Goal: Task Accomplishment & Management: Manage account settings

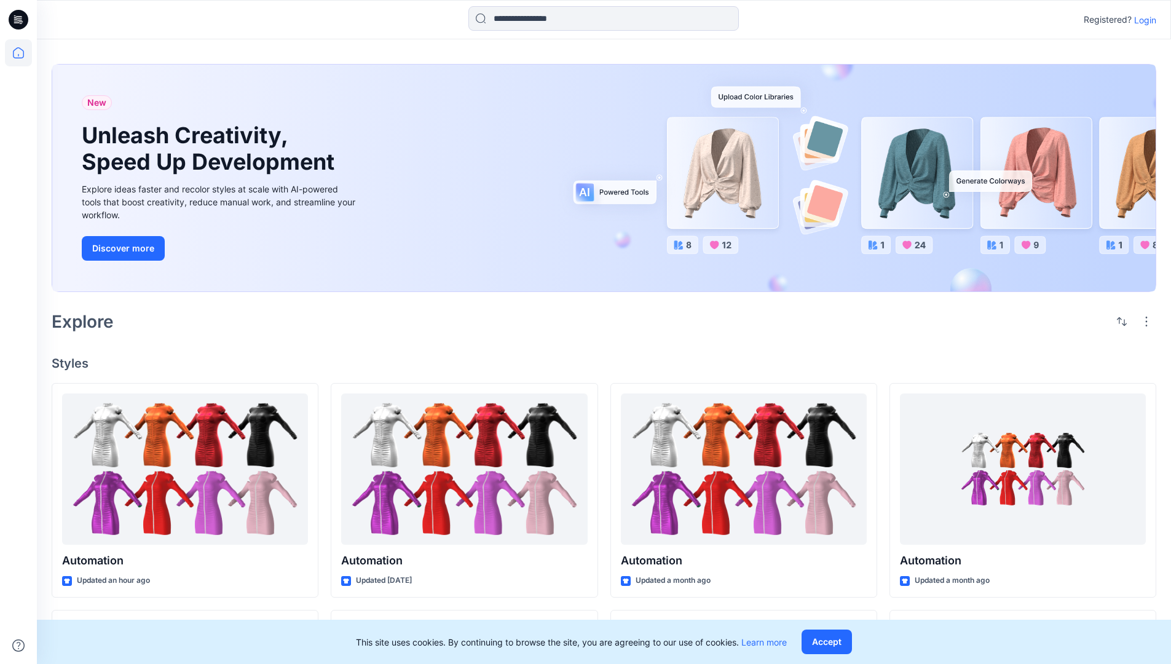
click at [1142, 20] on p "Login" at bounding box center [1145, 20] width 22 height 13
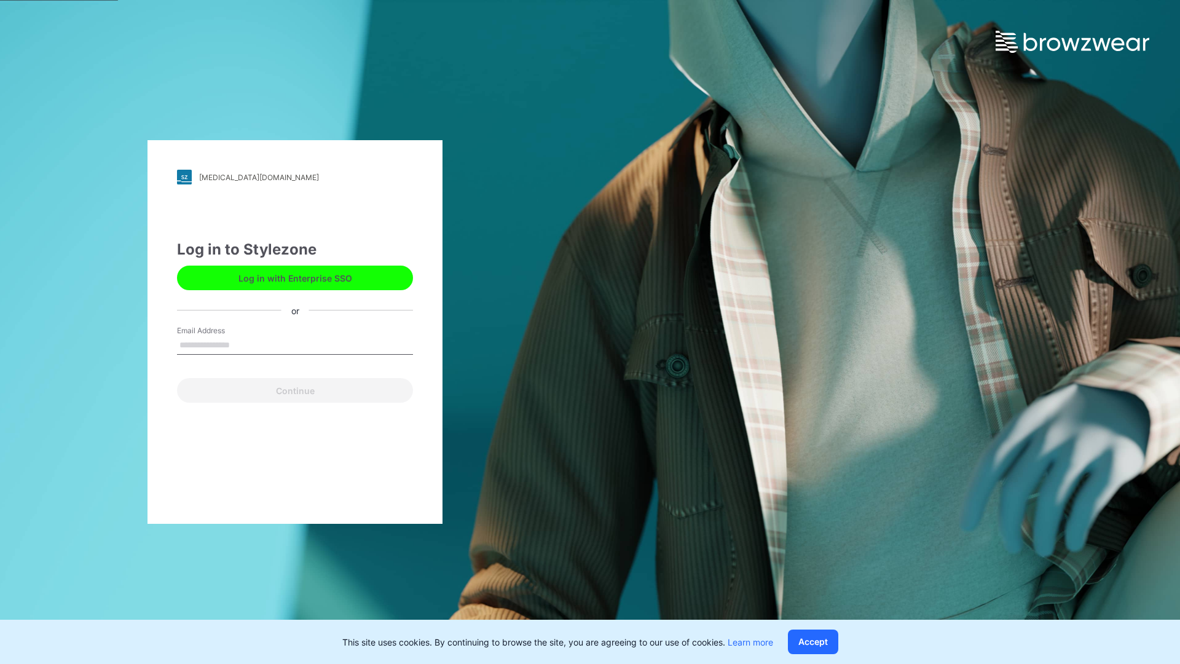
click at [243, 344] on input "Email Address" at bounding box center [295, 345] width 236 height 18
type input "**********"
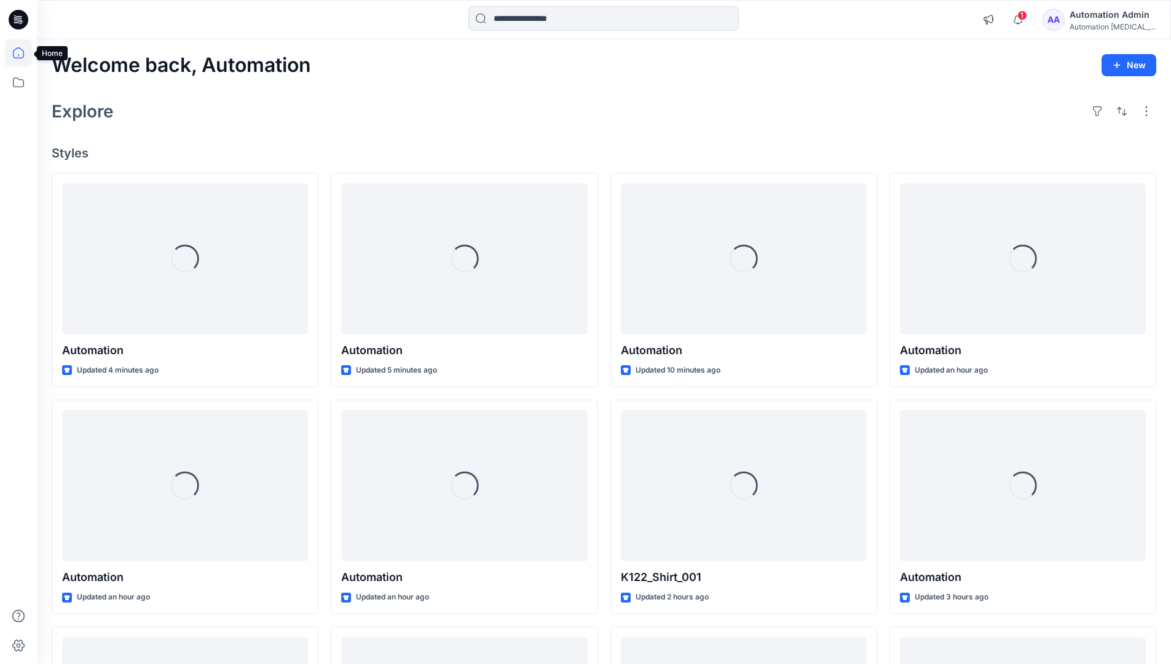
click at [23, 53] on icon at bounding box center [18, 52] width 11 height 11
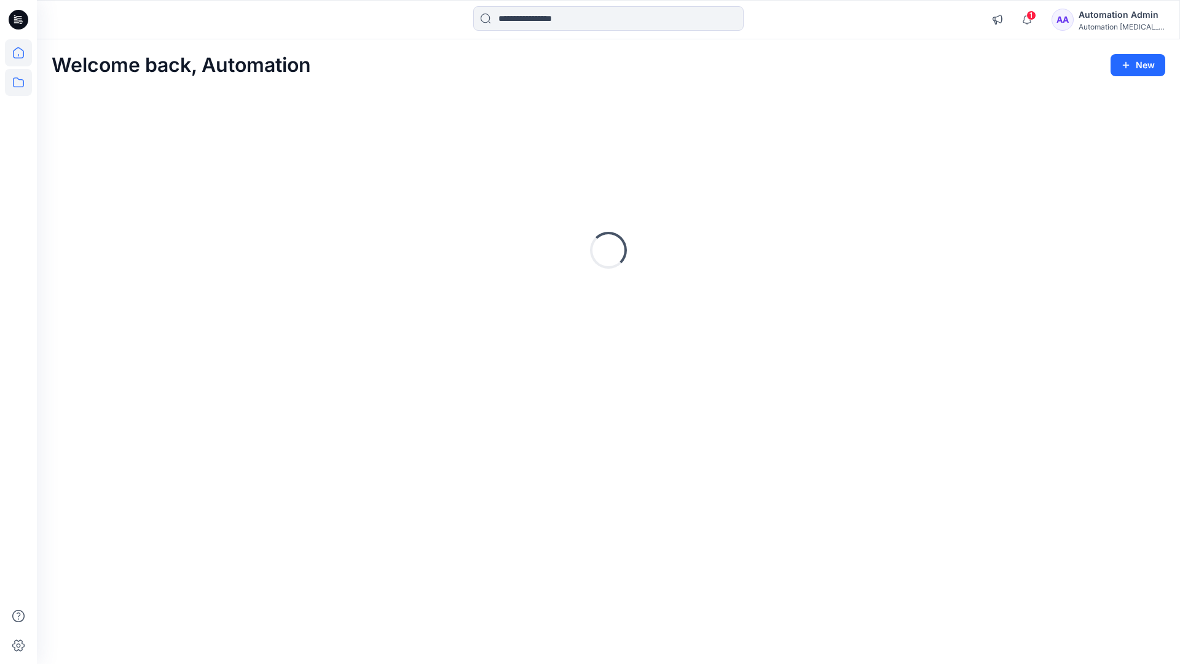
click at [18, 81] on icon at bounding box center [18, 82] width 27 height 27
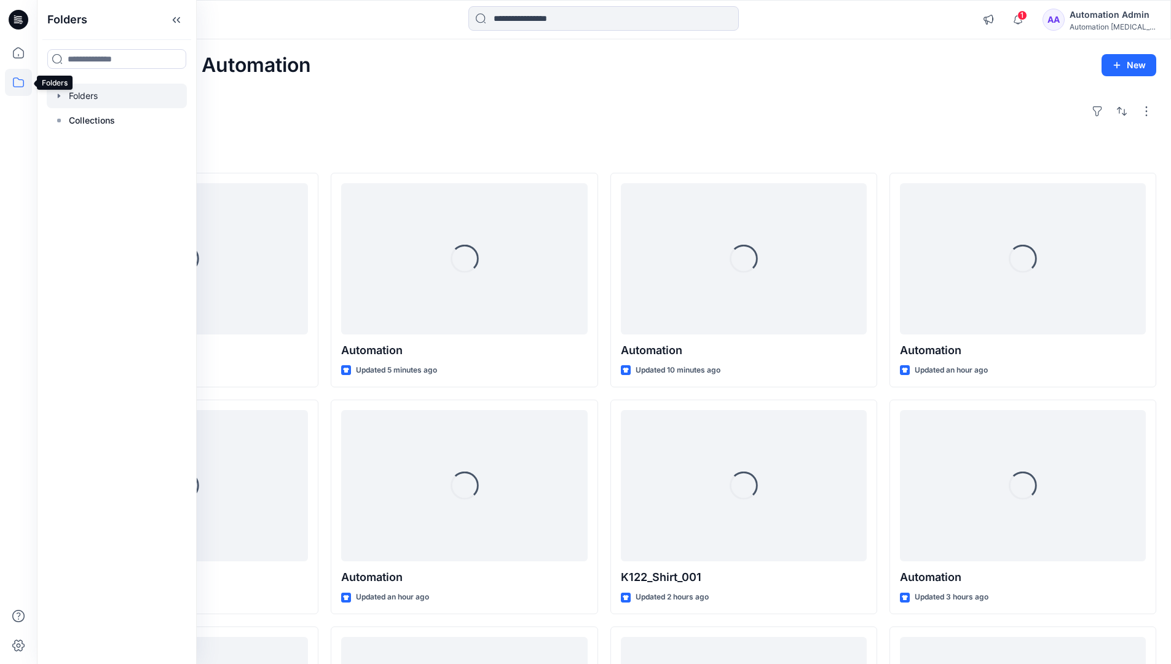
click at [87, 97] on div at bounding box center [117, 96] width 140 height 25
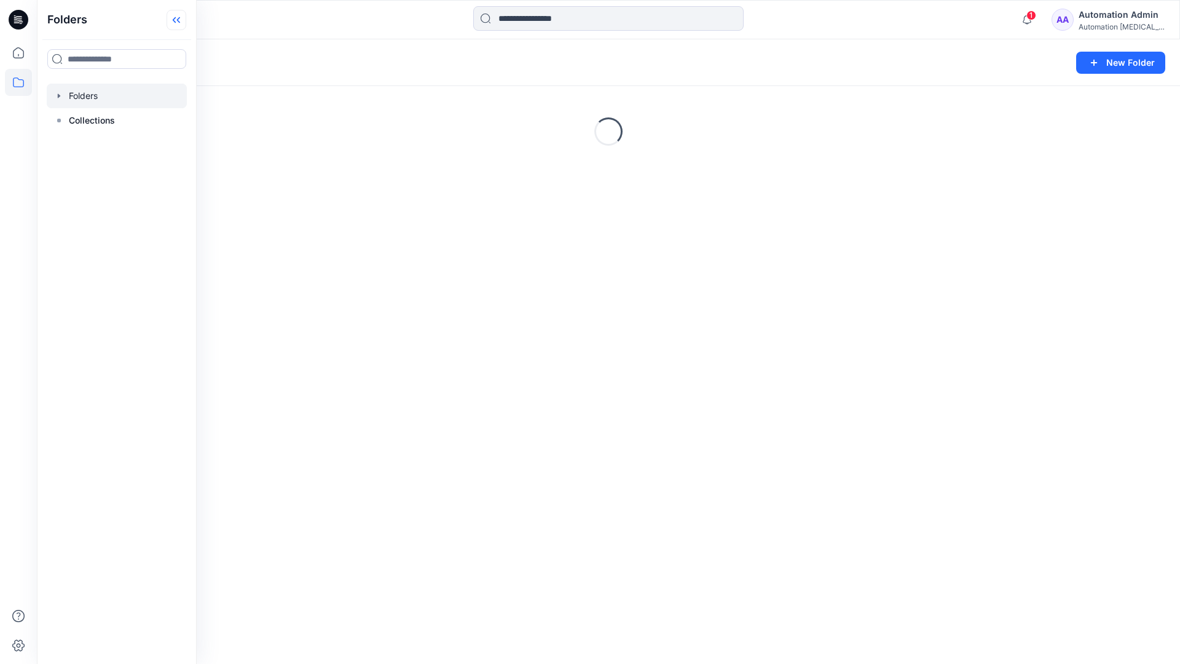
click at [181, 18] on icon at bounding box center [177, 20] width 20 height 20
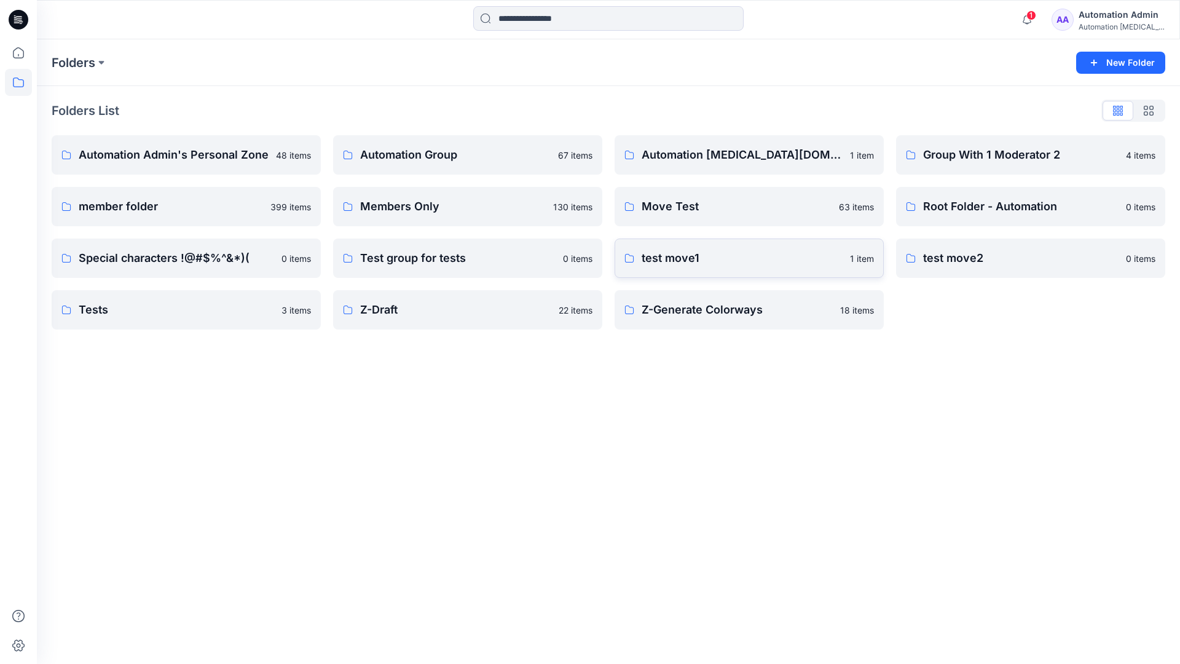
click at [677, 259] on p "test move1" at bounding box center [742, 258] width 201 height 17
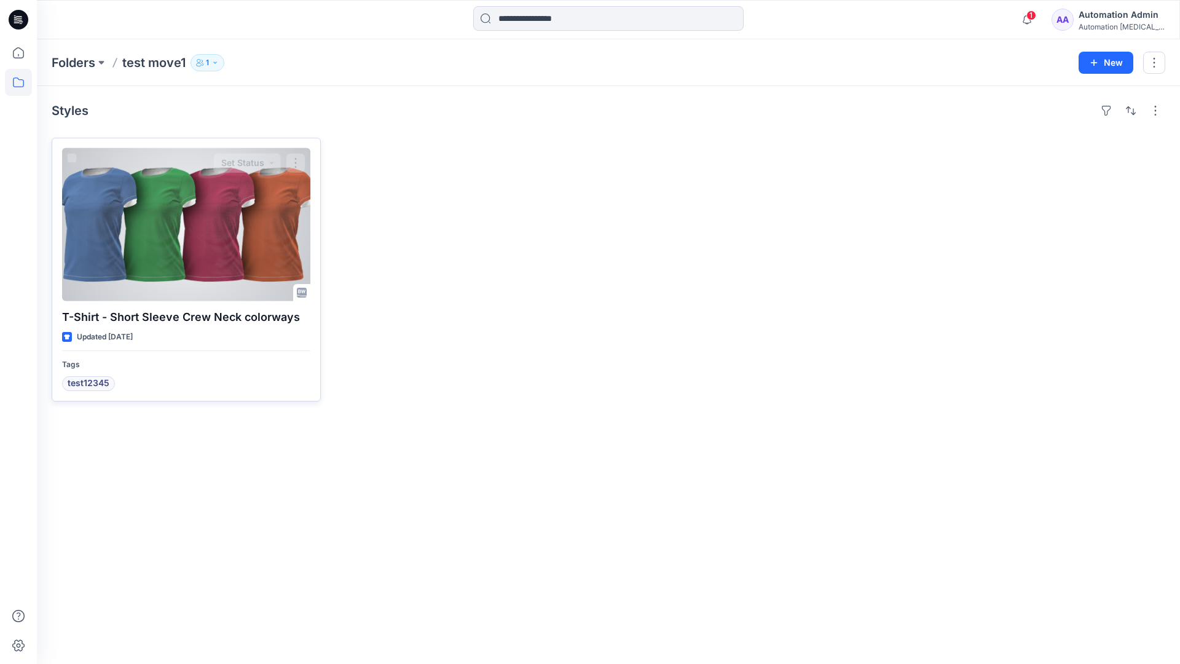
click at [170, 225] on div at bounding box center [186, 224] width 248 height 153
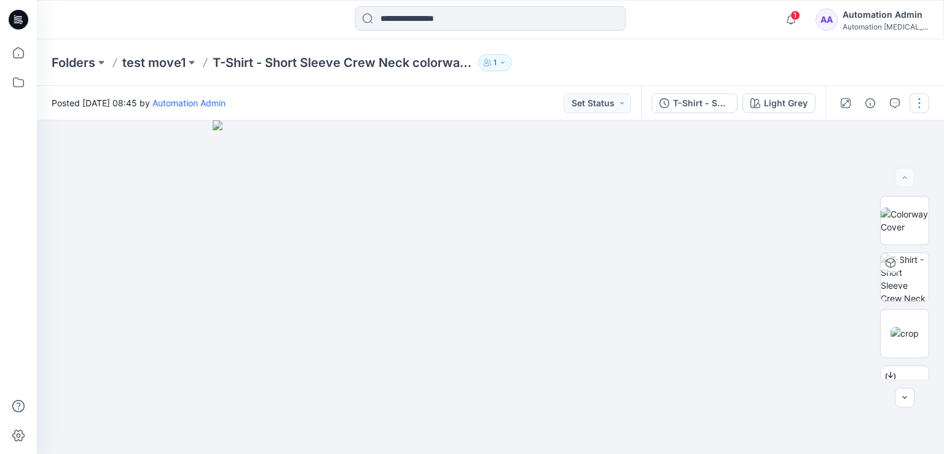
click at [920, 103] on button "button" at bounding box center [920, 103] width 20 height 20
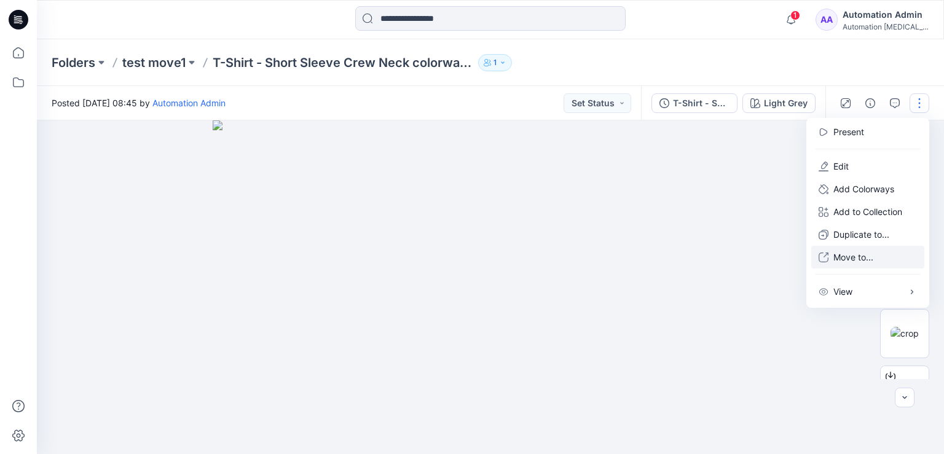
click at [850, 258] on p "Move to..." at bounding box center [854, 257] width 40 height 13
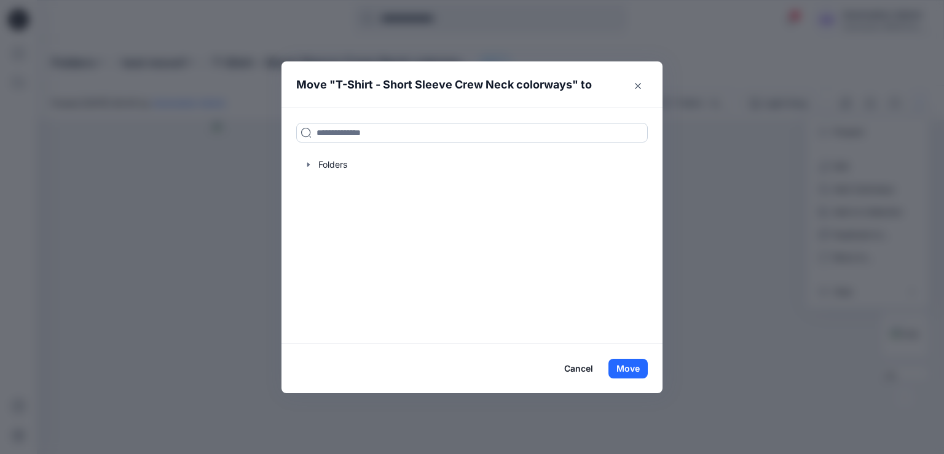
click at [329, 136] on input at bounding box center [472, 133] width 352 height 20
drag, startPoint x: 329, startPoint y: 136, endPoint x: 297, endPoint y: 133, distance: 32.7
click at [297, 133] on input at bounding box center [472, 133] width 352 height 20
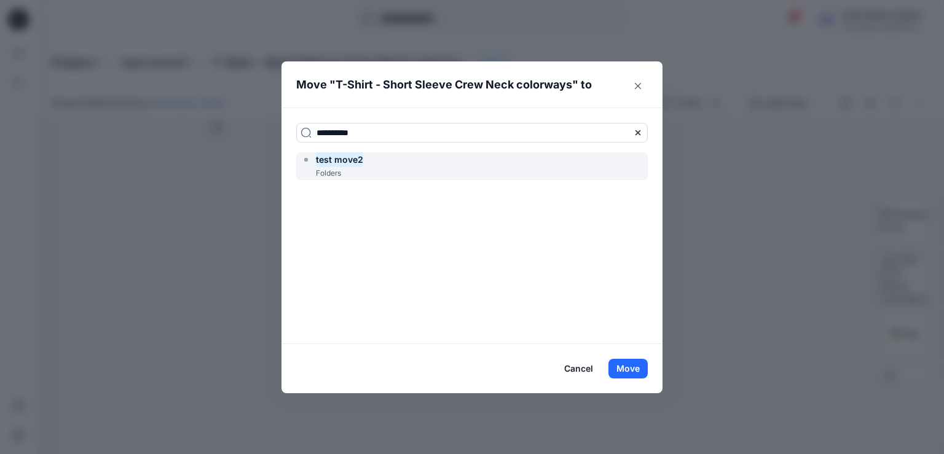
type input "**********"
click at [348, 164] on mark "test move2" at bounding box center [339, 159] width 47 height 17
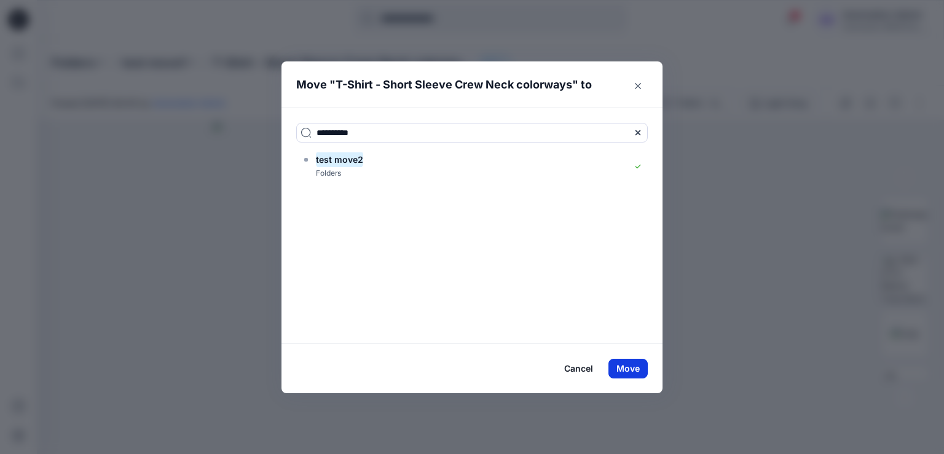
click at [626, 368] on button "Move" at bounding box center [628, 369] width 39 height 20
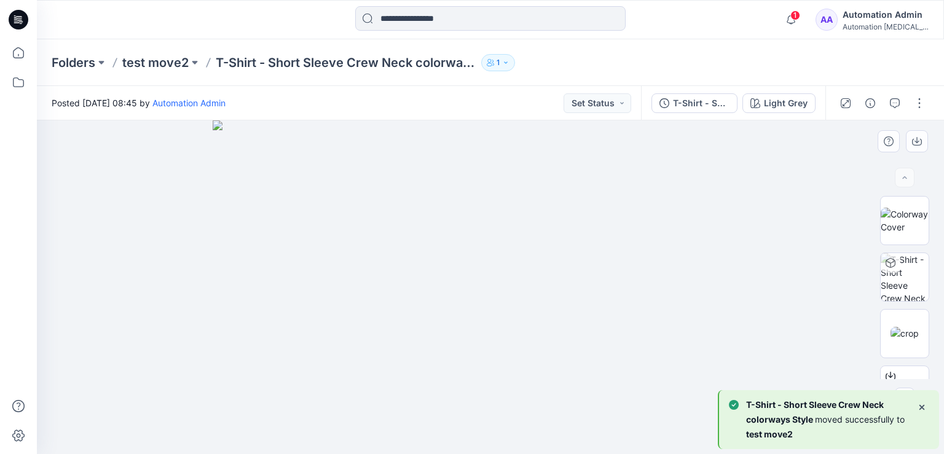
click at [138, 191] on div at bounding box center [490, 287] width 907 height 334
click at [920, 105] on button "button" at bounding box center [920, 103] width 20 height 20
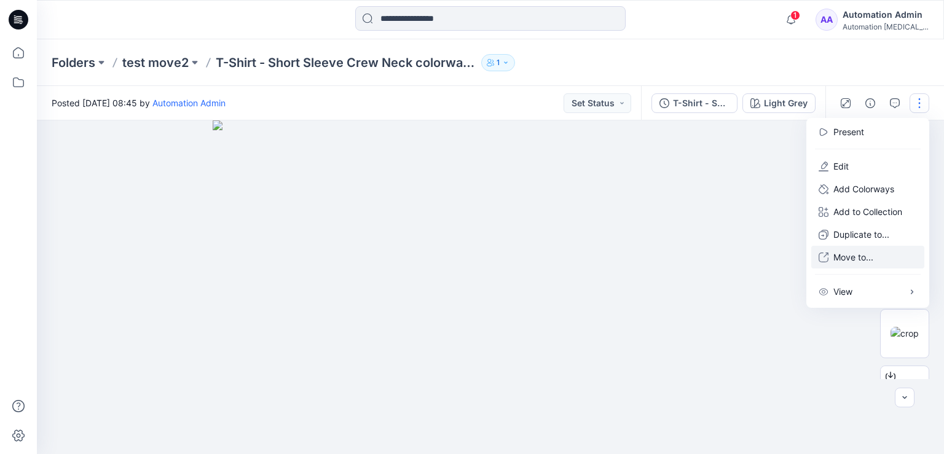
click at [848, 258] on p "Move to..." at bounding box center [854, 257] width 40 height 13
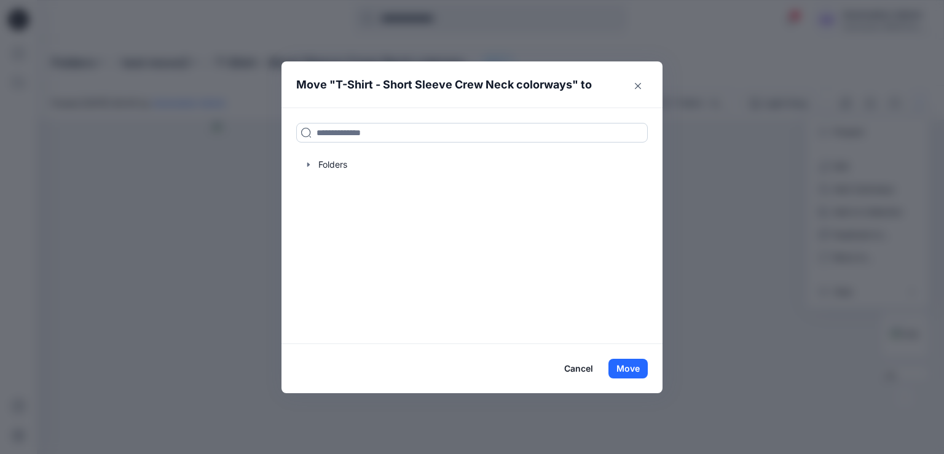
click at [412, 131] on input at bounding box center [472, 133] width 352 height 20
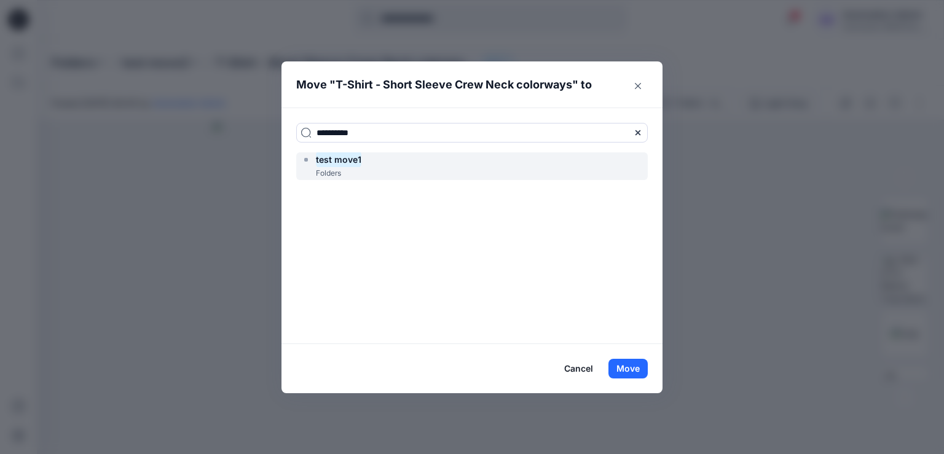
type input "**********"
click at [392, 162] on div "test move1 Folders" at bounding box center [472, 166] width 352 height 28
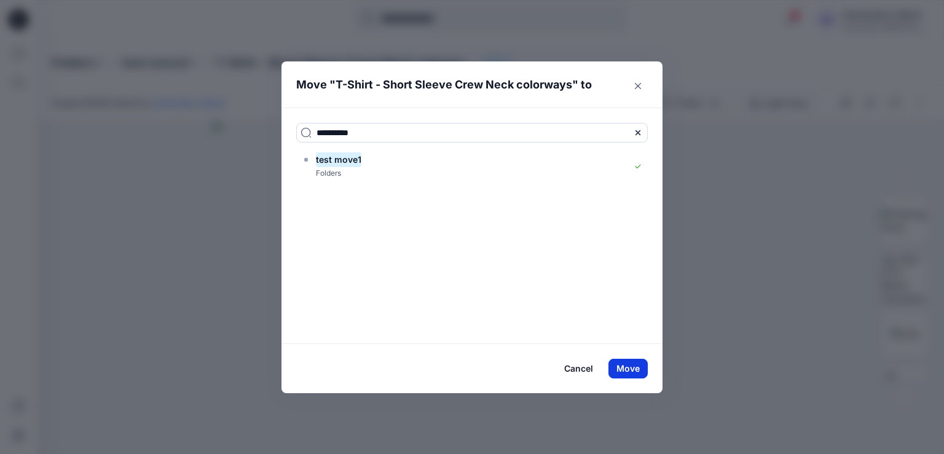
click at [631, 368] on button "Move" at bounding box center [628, 369] width 39 height 20
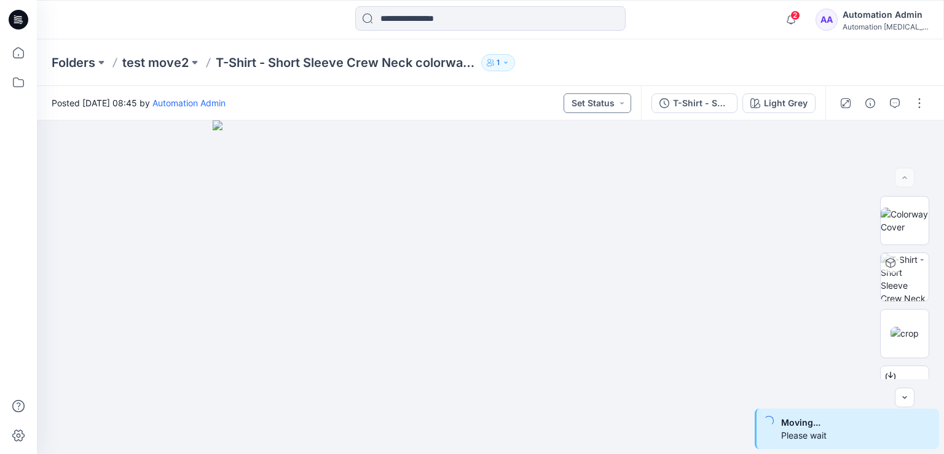
click at [610, 100] on button "Set Status" at bounding box center [598, 103] width 68 height 20
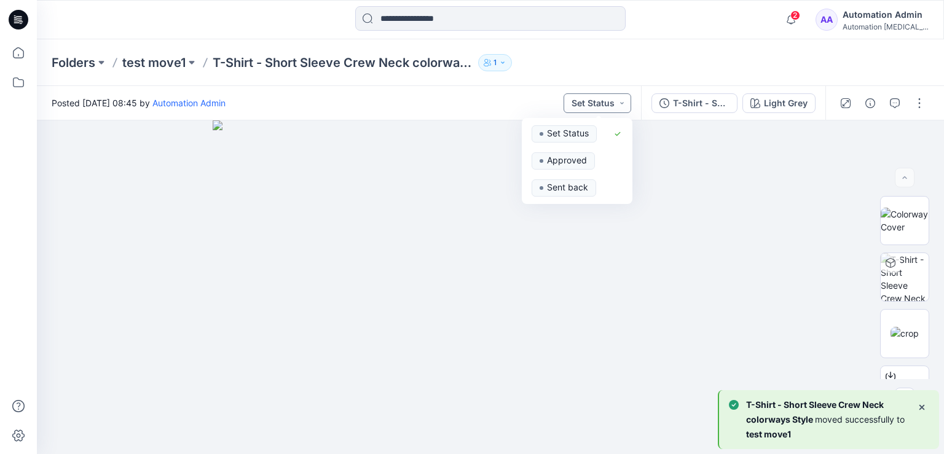
click at [608, 102] on button "Set Status" at bounding box center [598, 103] width 68 height 20
click at [733, 100] on button "T-Shirt - Short Sleeve" at bounding box center [695, 103] width 86 height 20
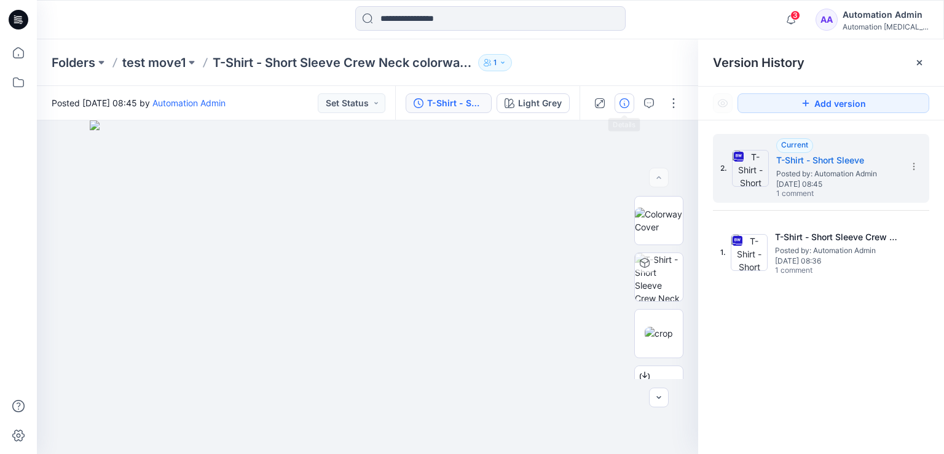
click at [621, 104] on icon "button" at bounding box center [625, 103] width 10 height 10
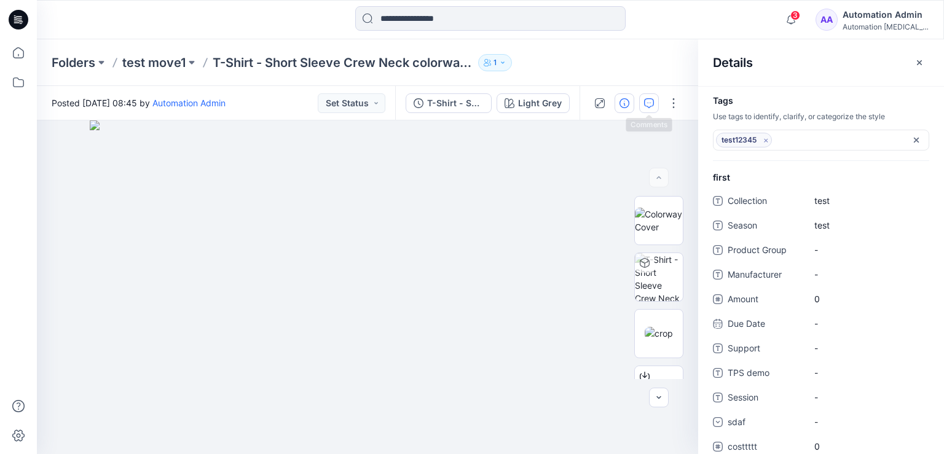
click at [653, 104] on icon "button" at bounding box center [649, 103] width 10 height 10
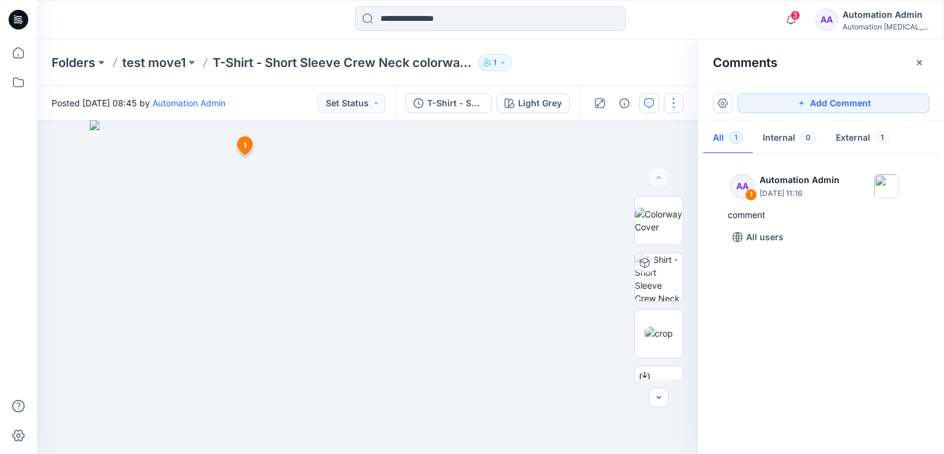
click at [674, 101] on button "button" at bounding box center [674, 103] width 20 height 20
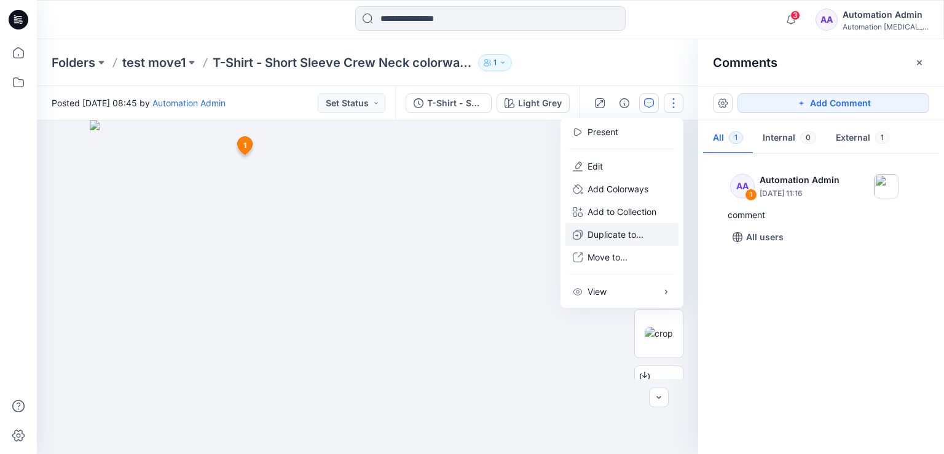
click at [617, 234] on p "Duplicate to..." at bounding box center [616, 234] width 56 height 13
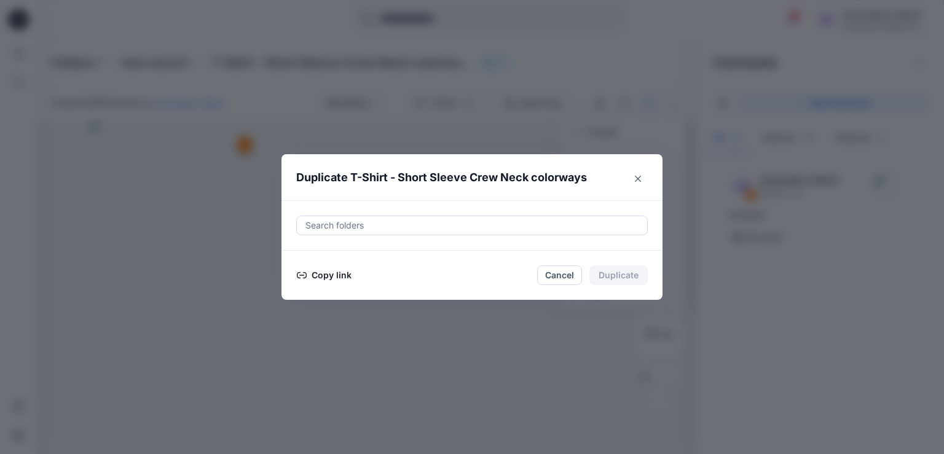
click at [323, 275] on button "Copy link" at bounding box center [324, 275] width 56 height 15
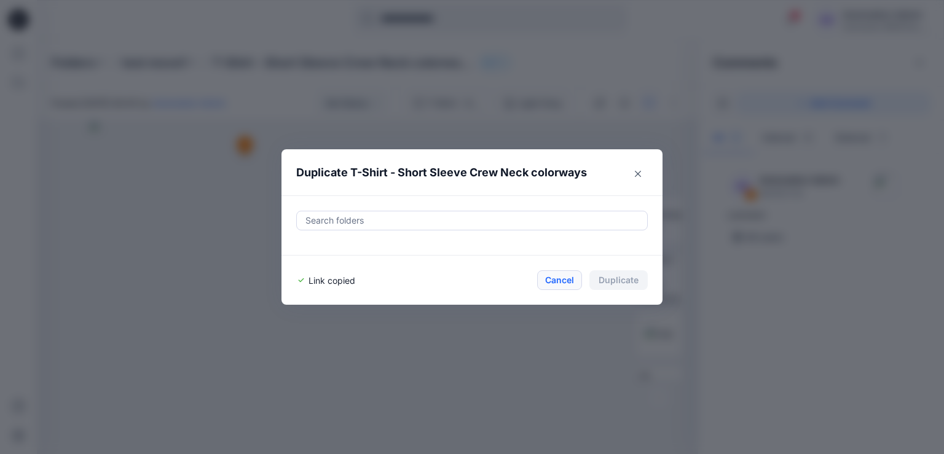
click at [559, 278] on button "Cancel" at bounding box center [559, 280] width 45 height 20
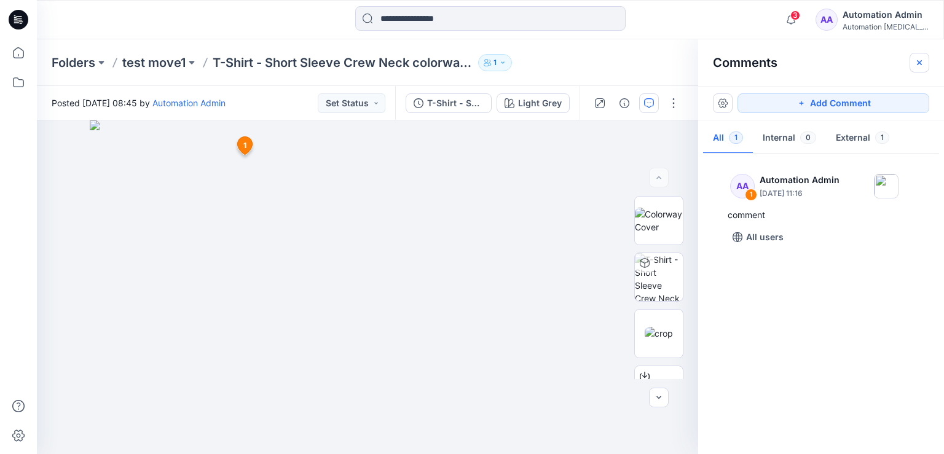
click at [923, 65] on icon "button" at bounding box center [920, 63] width 10 height 10
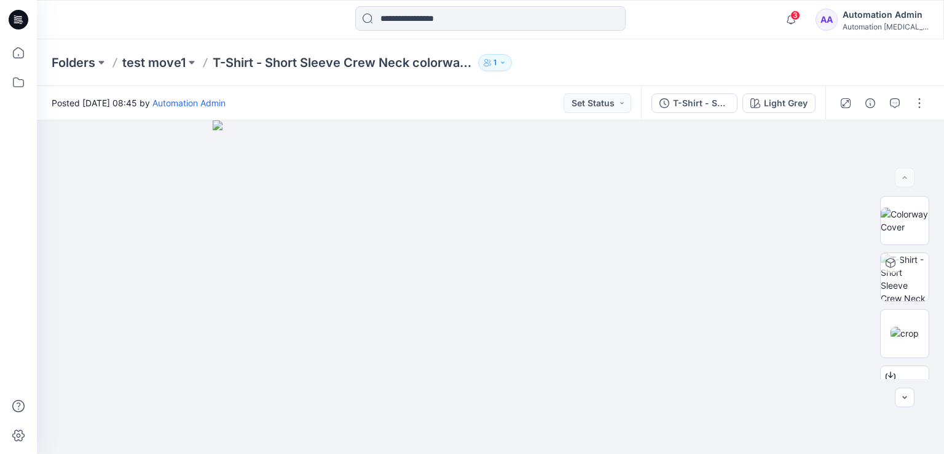
scroll to position [168, 0]
click at [924, 106] on button "button" at bounding box center [920, 103] width 20 height 20
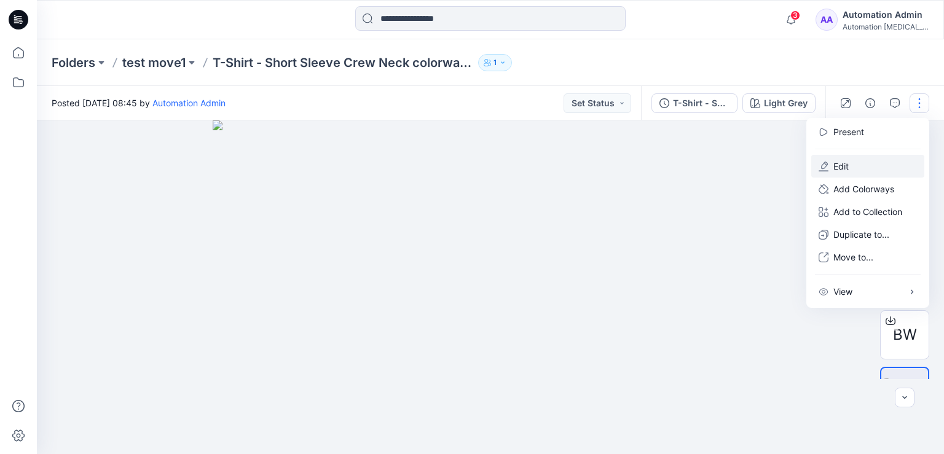
click at [871, 165] on button "Edit" at bounding box center [867, 166] width 113 height 23
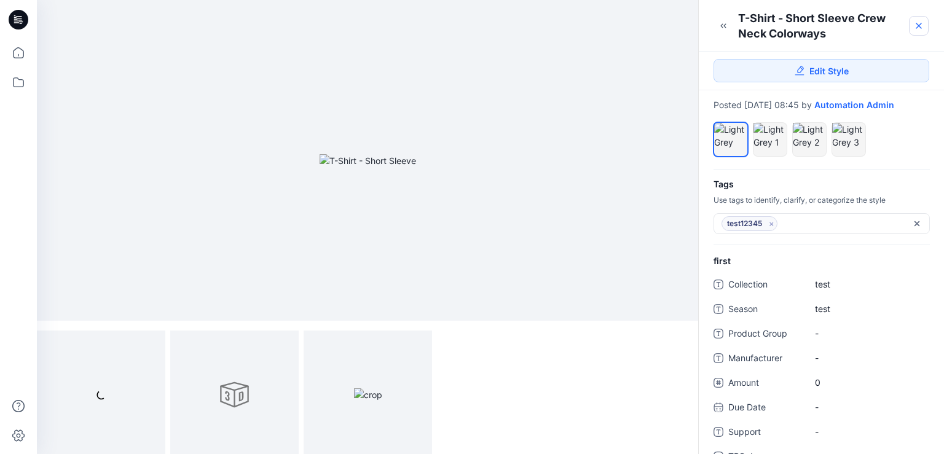
click at [917, 25] on icon at bounding box center [919, 25] width 5 height 5
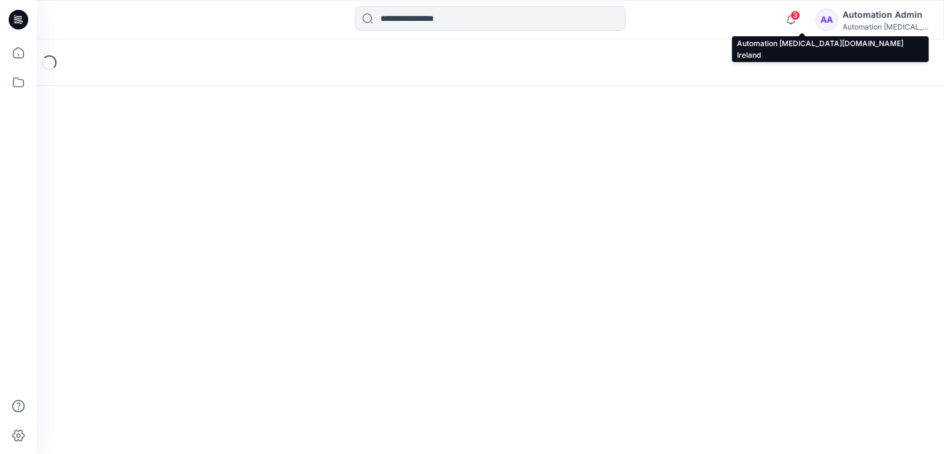
click at [888, 17] on div "Automation Admin" at bounding box center [886, 14] width 86 height 15
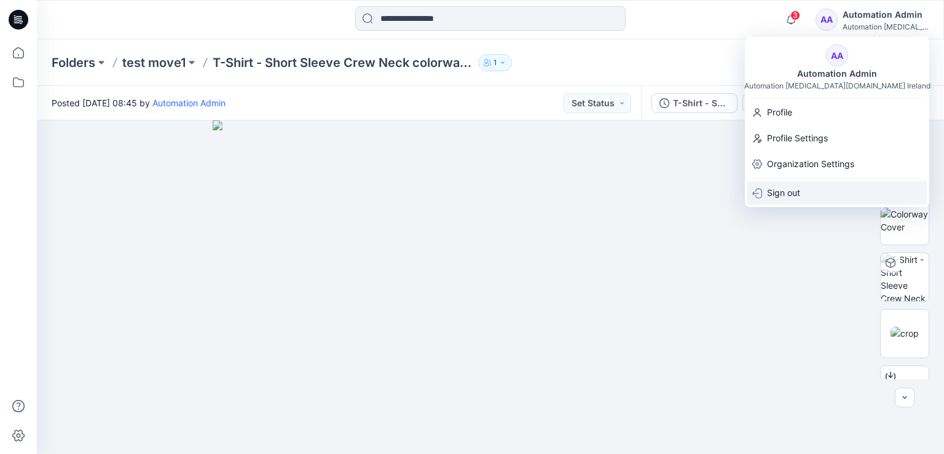
click at [801, 194] on div "Sign out" at bounding box center [836, 192] width 179 height 23
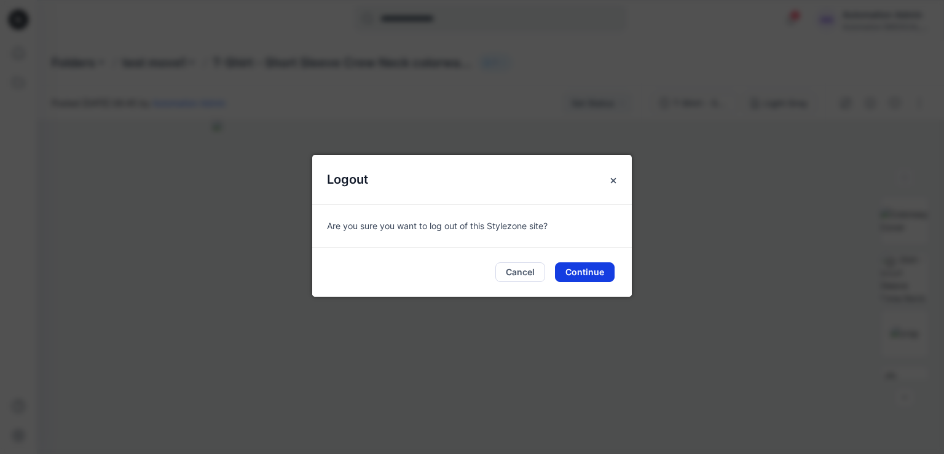
click at [586, 272] on button "Continue" at bounding box center [585, 272] width 60 height 20
